Goal: Navigation & Orientation: Find specific page/section

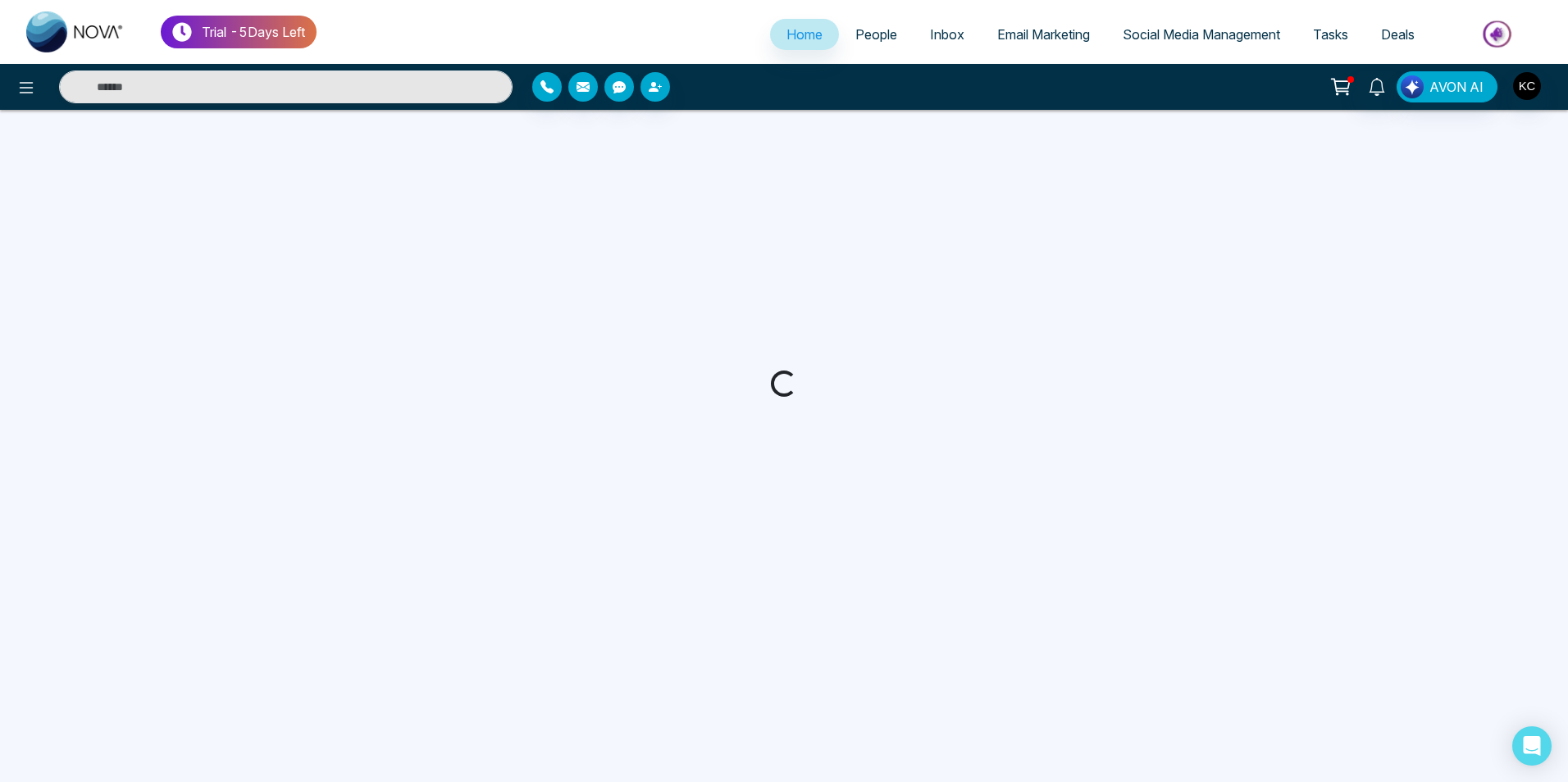
select select "*"
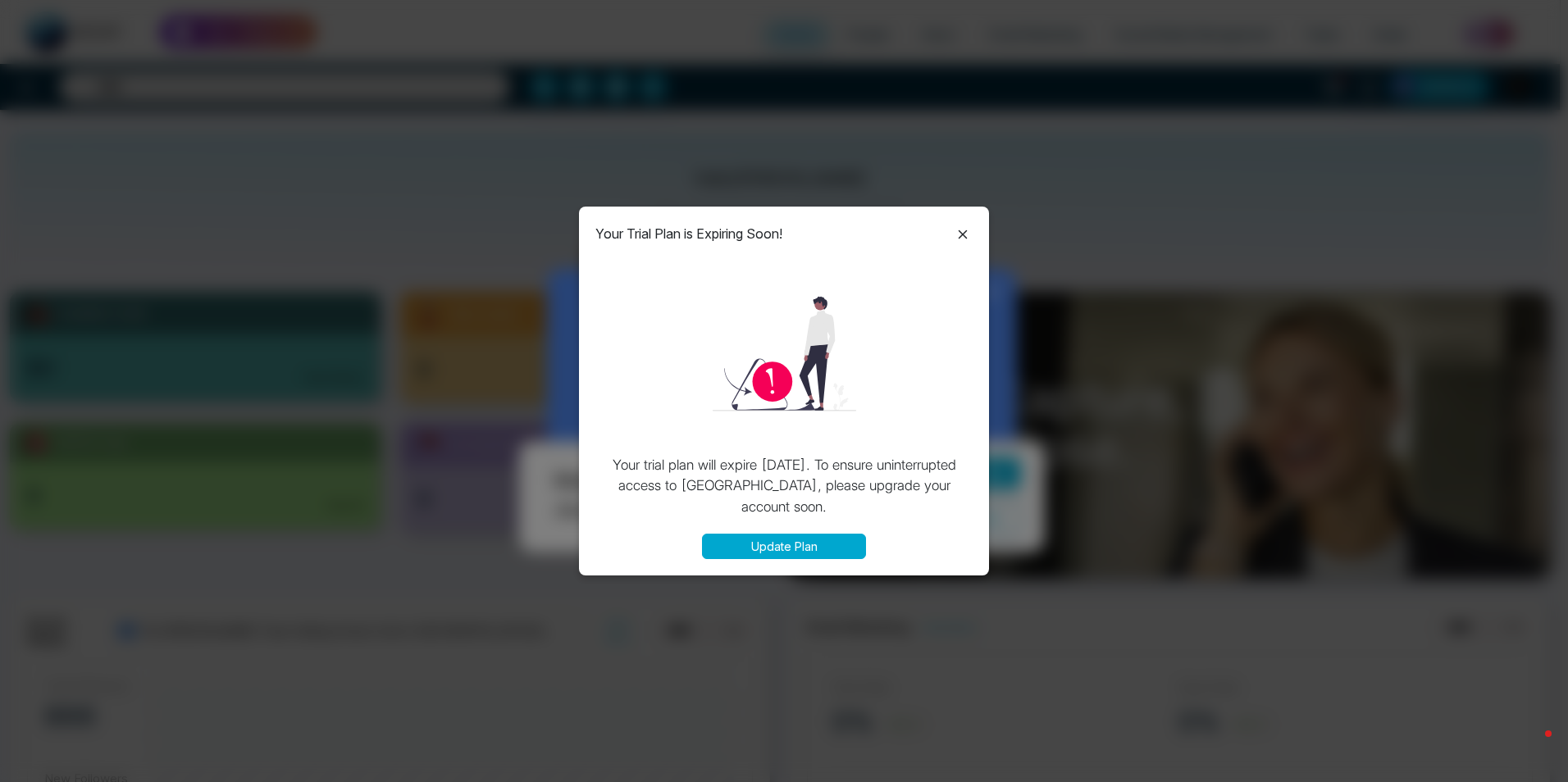
click at [963, 236] on icon at bounding box center [963, 235] width 19 height 19
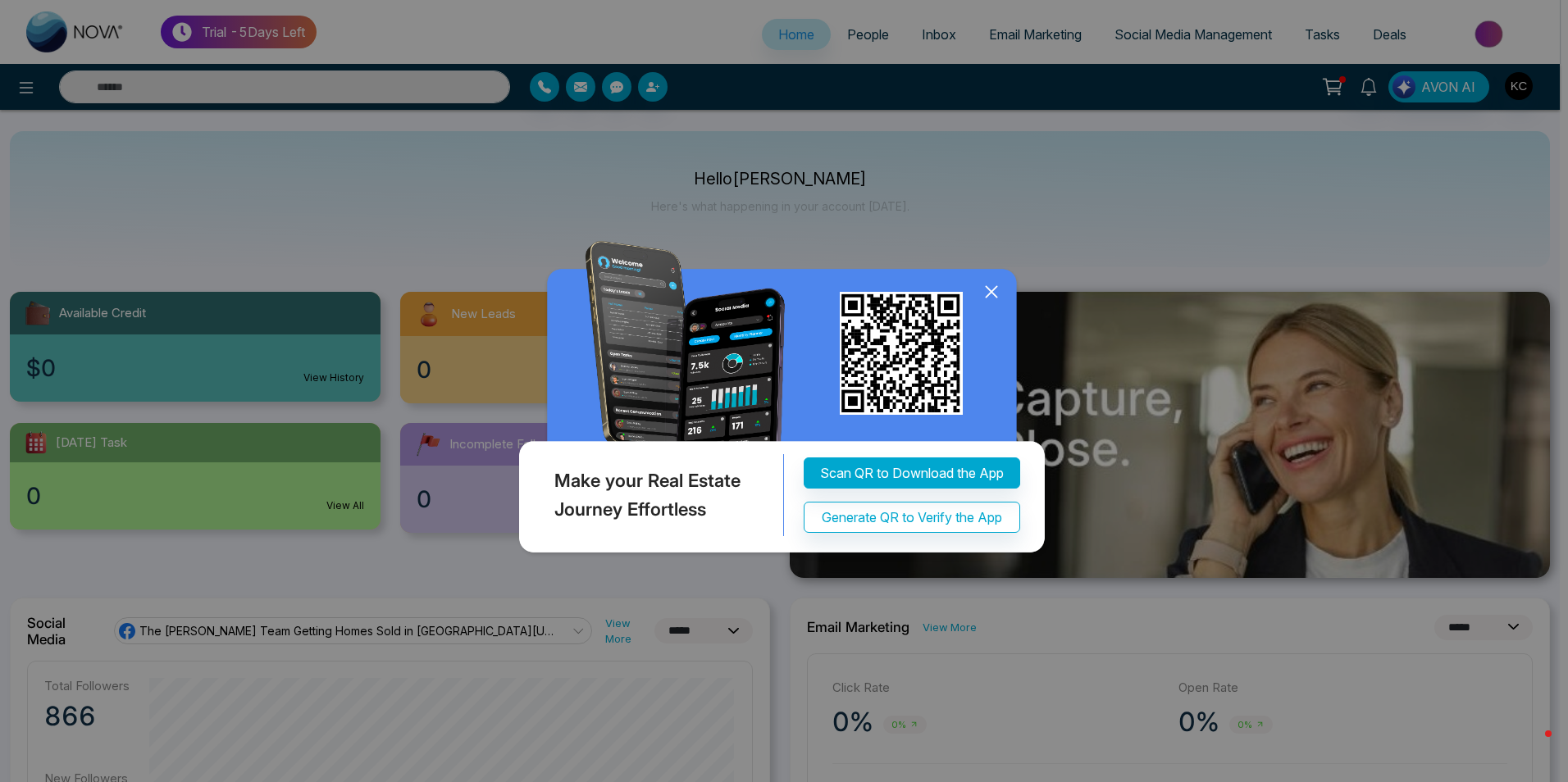
click at [993, 294] on icon at bounding box center [991, 292] width 11 height 11
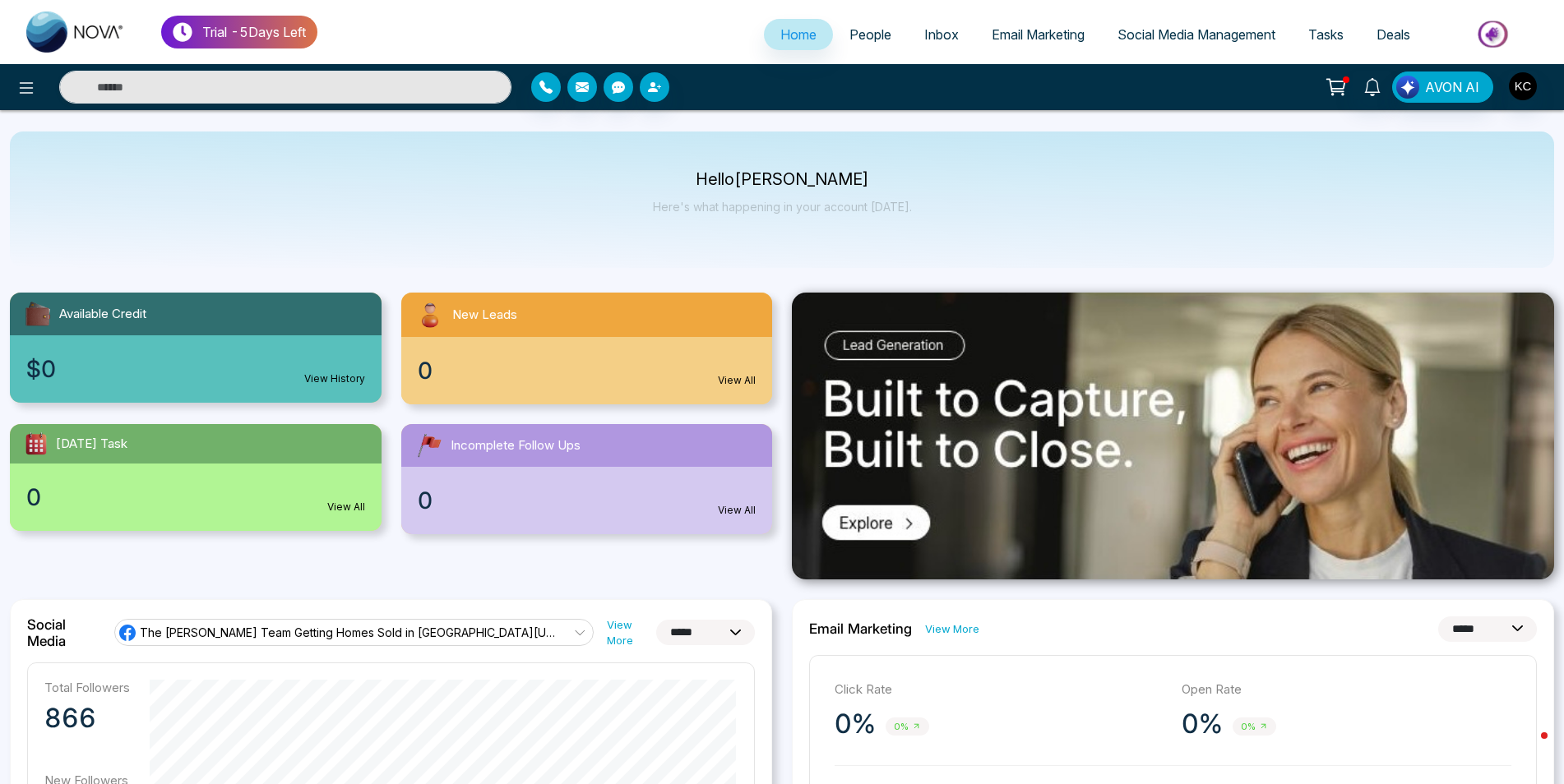
click at [868, 34] on span "People" at bounding box center [870, 34] width 42 height 17
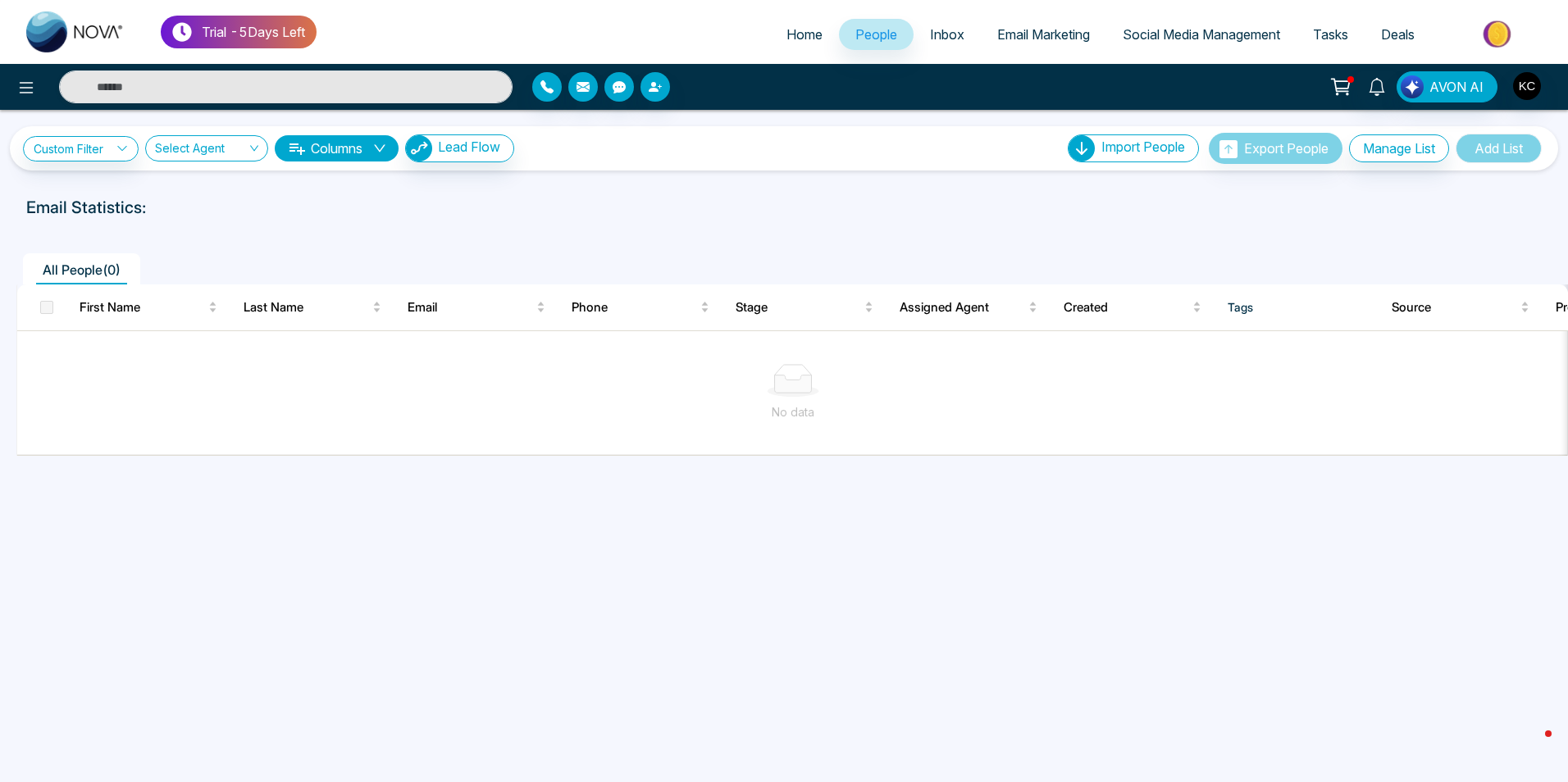
drag, startPoint x: 1512, startPoint y: 734, endPoint x: 1220, endPoint y: 640, distance: 306.8
click at [1220, 640] on div "Custom Filter Choose a filters Cancel Apply Select Agent Columns Lead Flow Impo…" at bounding box center [784, 407] width 1568 height 594
click at [939, 40] on span "Inbox" at bounding box center [946, 34] width 34 height 16
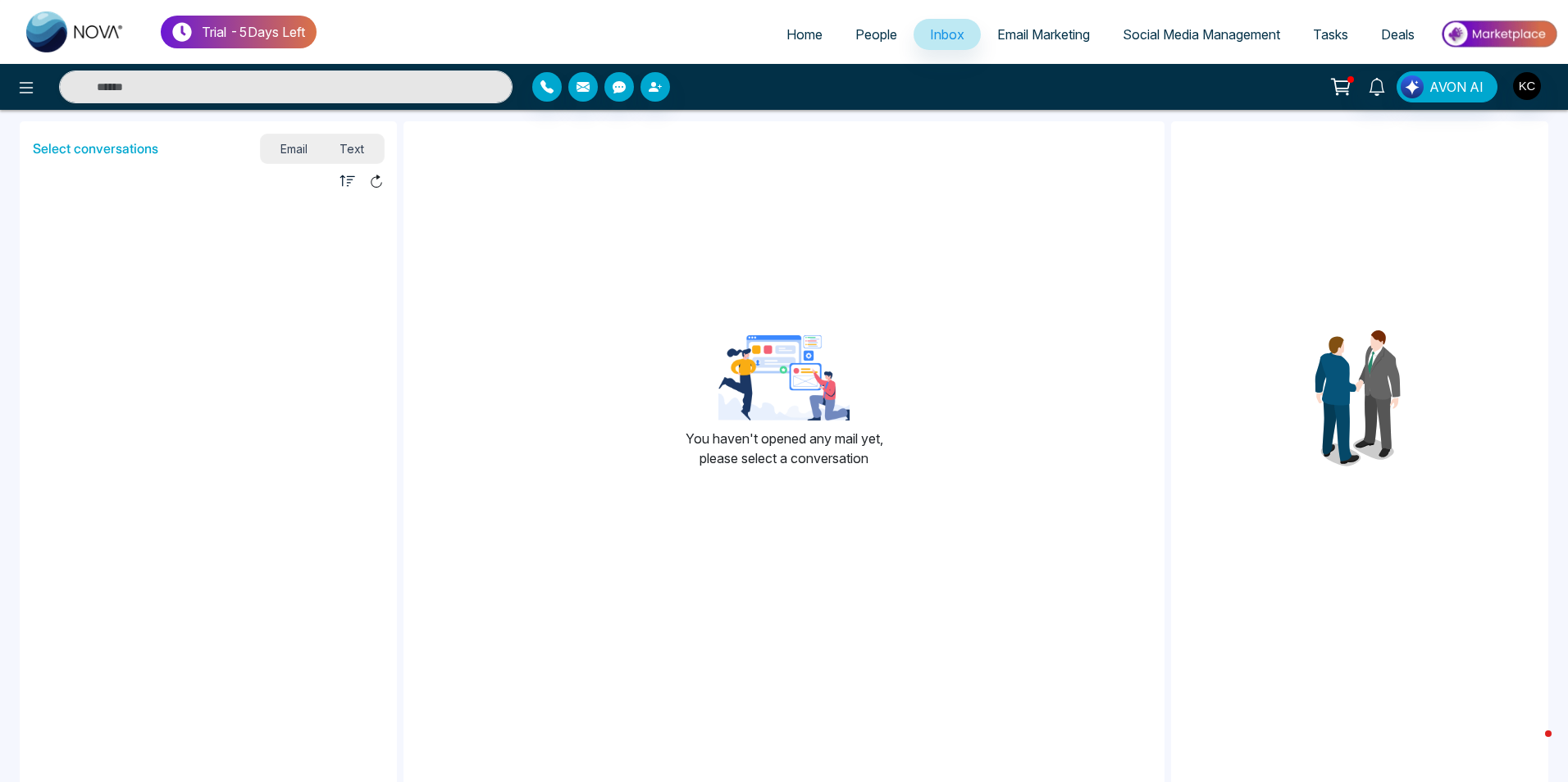
click at [880, 33] on span "People" at bounding box center [875, 34] width 42 height 16
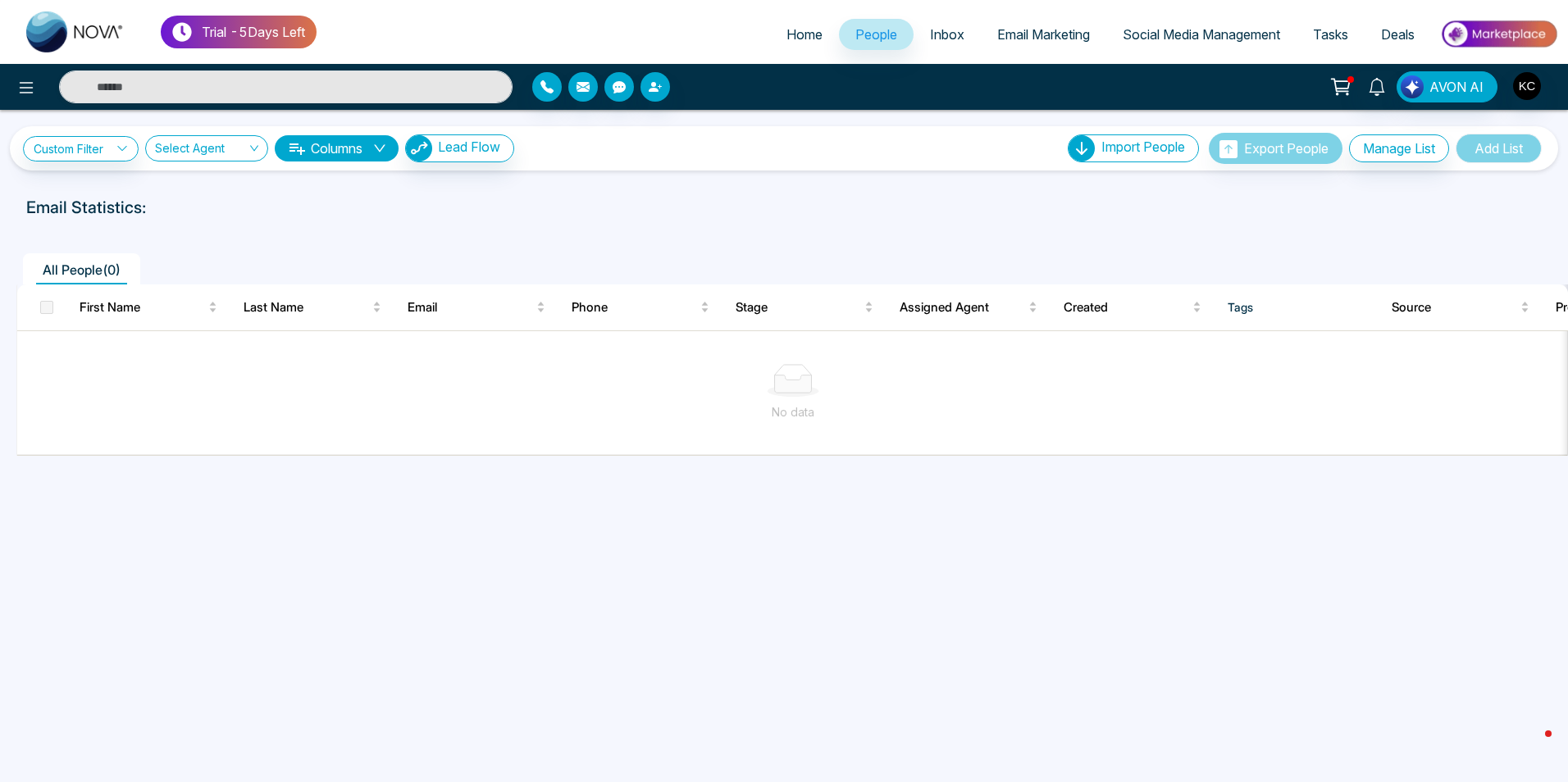
click at [1066, 36] on span "Email Marketing" at bounding box center [1043, 34] width 92 height 16
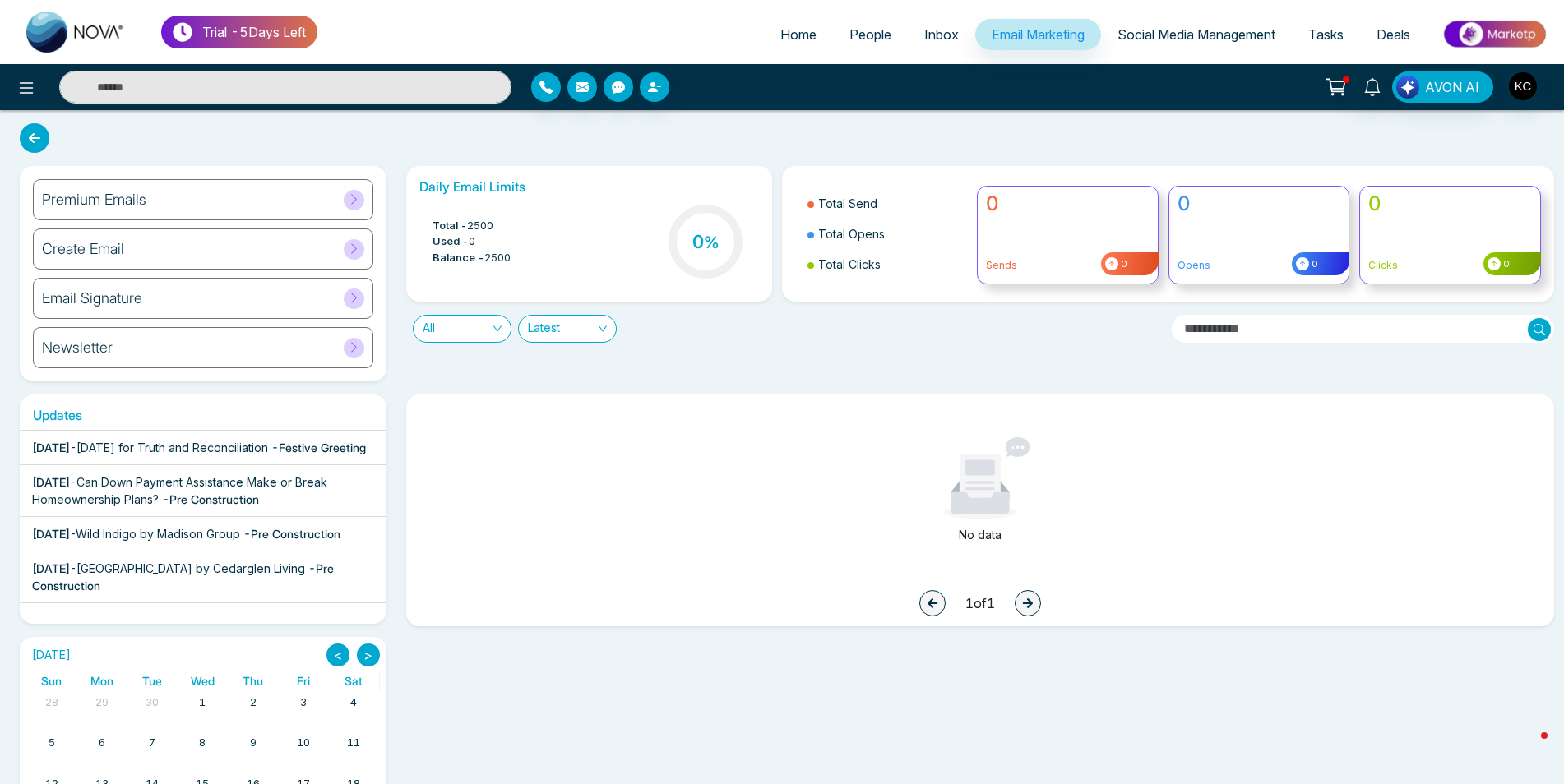
click at [1197, 40] on span "Social Media Management" at bounding box center [1196, 34] width 158 height 17
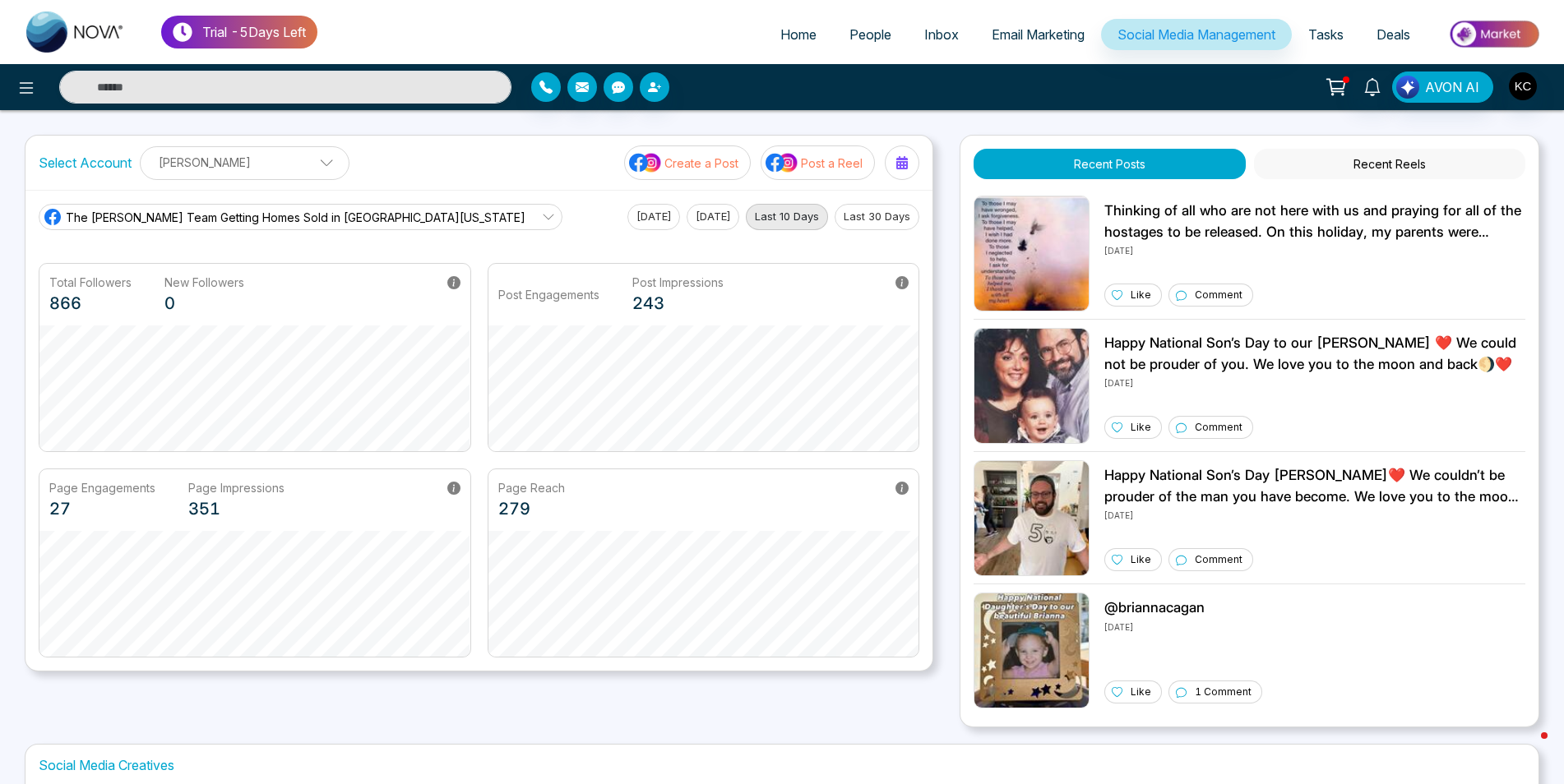
click at [1381, 172] on button "Recent Reels" at bounding box center [1390, 163] width 272 height 30
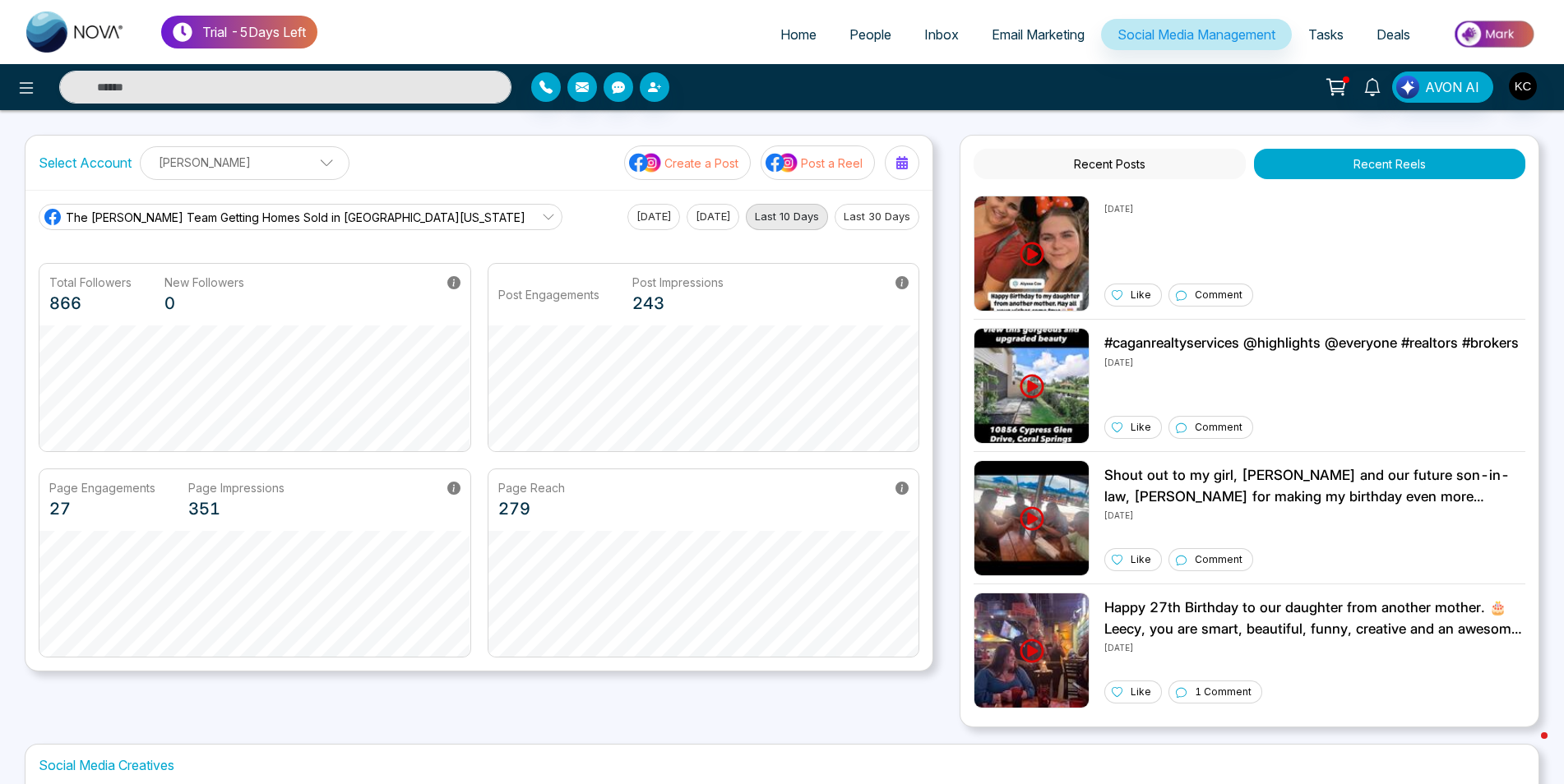
click at [853, 34] on span "People" at bounding box center [870, 34] width 42 height 17
